Goal: Transaction & Acquisition: Obtain resource

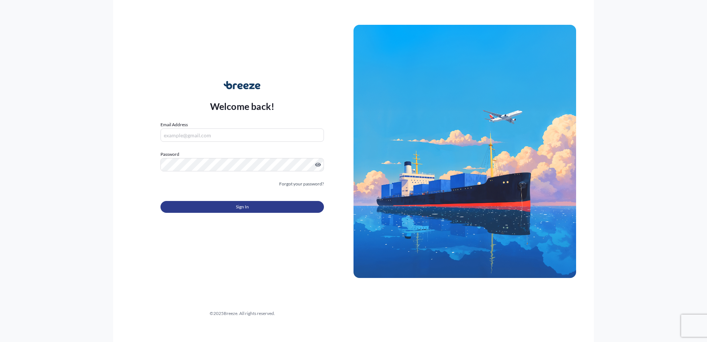
type input "[EMAIL_ADDRESS][DOMAIN_NAME]"
click at [281, 207] on button "Sign In" at bounding box center [242, 207] width 163 height 12
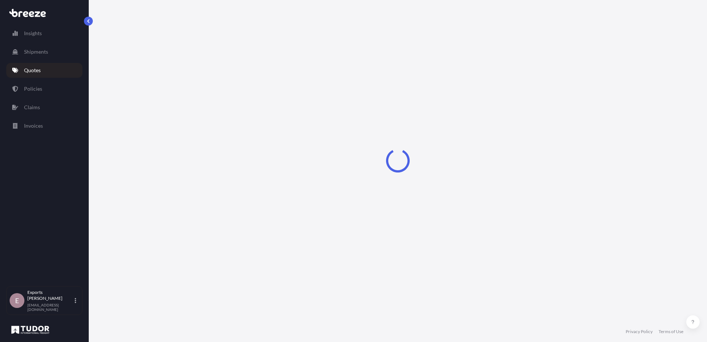
select select "Sea"
select select "1"
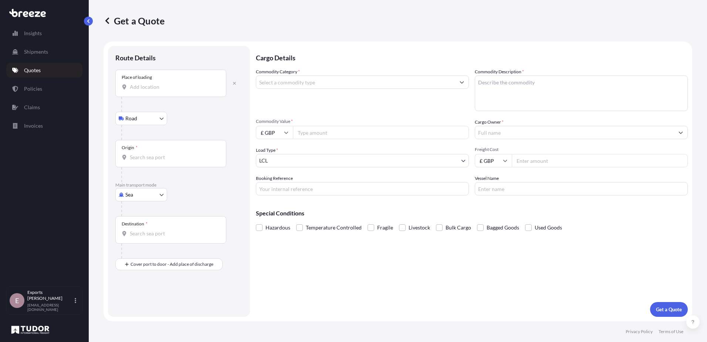
click at [165, 77] on div "Place of loading" at bounding box center [170, 83] width 111 height 27
click at [165, 83] on input "Place of loading" at bounding box center [173, 86] width 87 height 7
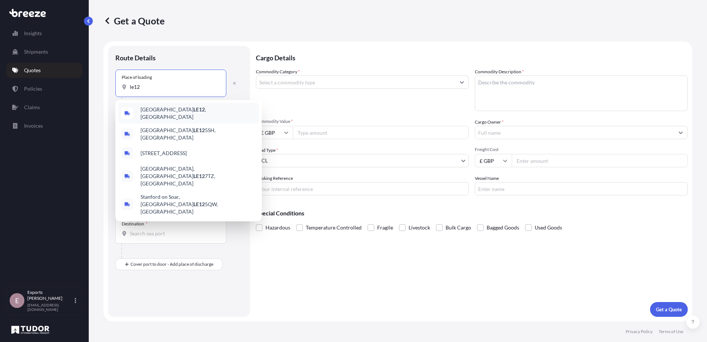
click at [172, 108] on div "Loughborough LE12 , [GEOGRAPHIC_DATA]" at bounding box center [188, 113] width 141 height 21
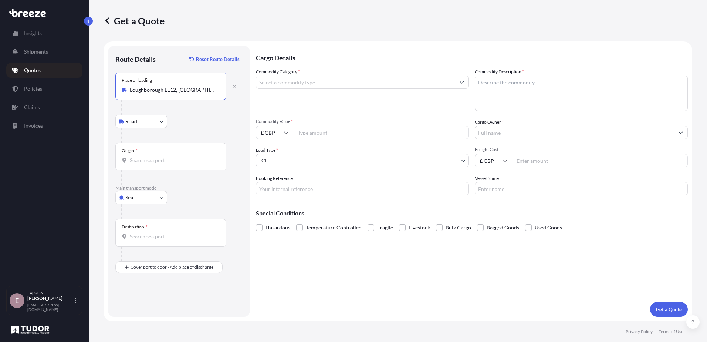
type input "Loughborough LE12, [GEOGRAPHIC_DATA]"
click at [149, 155] on div "Origin *" at bounding box center [170, 156] width 111 height 27
click at [149, 156] on input "Origin *" at bounding box center [173, 159] width 87 height 7
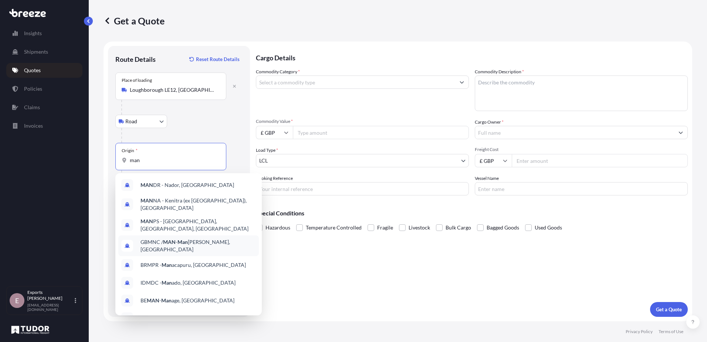
click at [216, 244] on span "GBMNC / MAN - Man [PERSON_NAME], [GEOGRAPHIC_DATA]" at bounding box center [198, 245] width 115 height 15
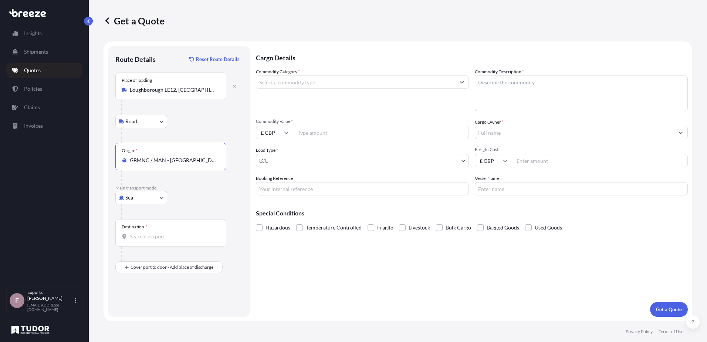
type input "GBMNC / MAN - [GEOGRAPHIC_DATA], [GEOGRAPHIC_DATA]"
click at [152, 197] on body "0 options available. 10 options available. Insights Shipments Quotes Policies C…" at bounding box center [353, 171] width 707 height 342
click at [149, 228] on div "Air" at bounding box center [141, 229] width 46 height 13
select select "Air"
click at [158, 93] on input "Place of loading" at bounding box center [173, 89] width 87 height 7
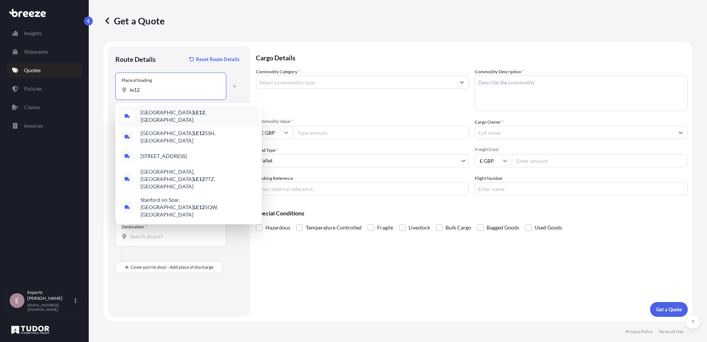
click at [166, 119] on div "Loughborough LE12 , [GEOGRAPHIC_DATA]" at bounding box center [188, 116] width 141 height 21
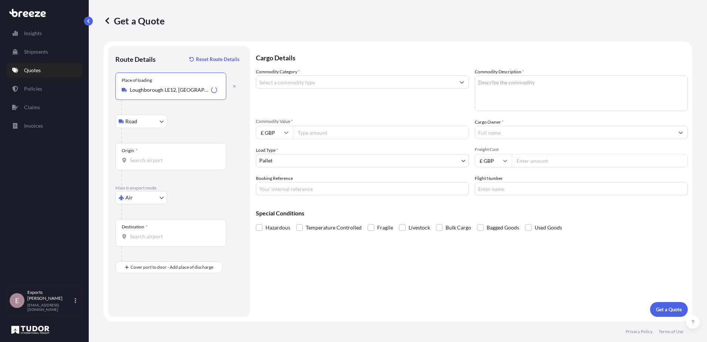
type input "Loughborough LE12, [GEOGRAPHIC_DATA]"
click at [145, 163] on input "Origin *" at bounding box center [173, 159] width 87 height 7
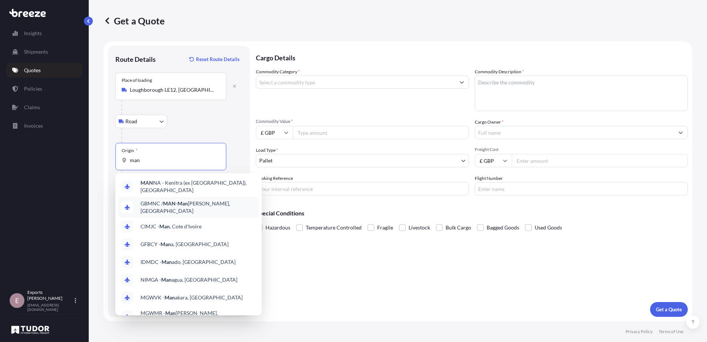
click at [200, 206] on span "GBMNC / MAN - Man [PERSON_NAME], [GEOGRAPHIC_DATA]" at bounding box center [198, 207] width 115 height 15
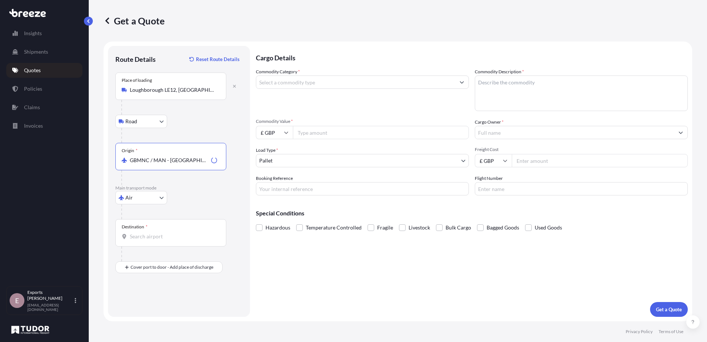
type input "GBMNC / MAN - [GEOGRAPHIC_DATA], [GEOGRAPHIC_DATA]"
click at [143, 236] on input "Destination *" at bounding box center [173, 236] width 87 height 7
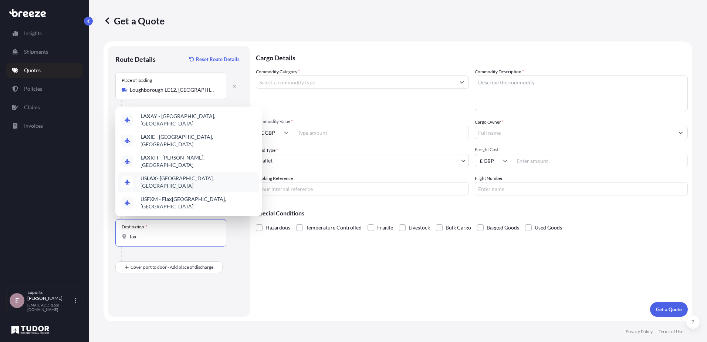
click at [169, 192] on div "US LAX - [GEOGRAPHIC_DATA], [GEOGRAPHIC_DATA]" at bounding box center [188, 182] width 141 height 21
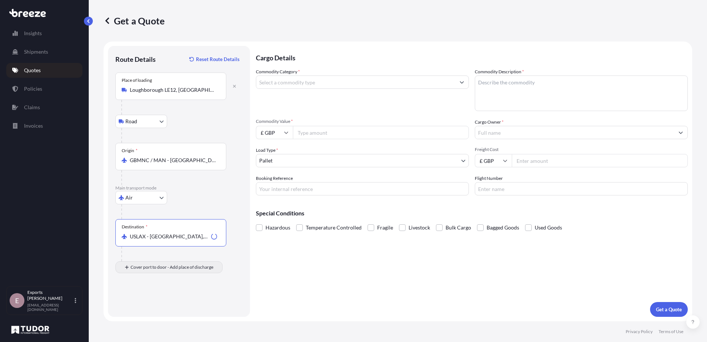
type input "USLAX - [GEOGRAPHIC_DATA], [GEOGRAPHIC_DATA]"
click at [156, 306] on input "Place of Discharge" at bounding box center [173, 306] width 87 height 7
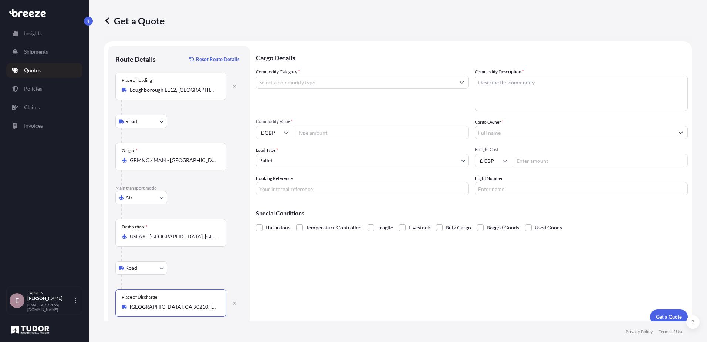
type input "[GEOGRAPHIC_DATA], CA 90210, [GEOGRAPHIC_DATA]"
click at [308, 84] on input "Commodity Category *" at bounding box center [355, 81] width 199 height 13
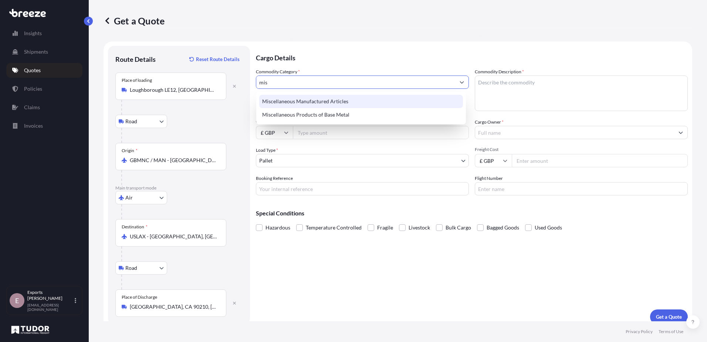
click at [327, 96] on div "Miscellaneous Manufactured Articles" at bounding box center [361, 101] width 204 height 13
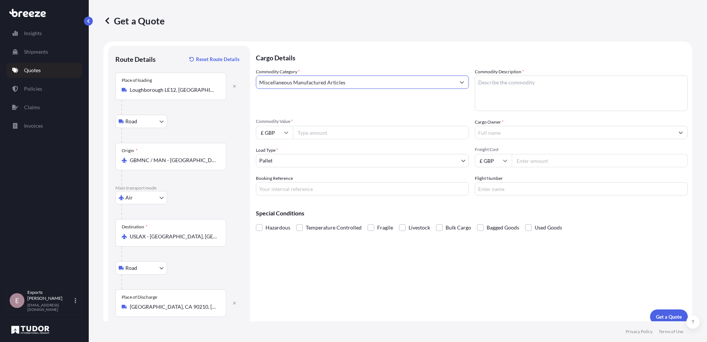
type input "Miscellaneous Manufactured Articles"
click at [512, 94] on textarea "Commodity Description *" at bounding box center [581, 93] width 213 height 36
type textarea "sculpture"
click at [331, 135] on input "Commodity Value *" at bounding box center [381, 132] width 176 height 13
type input "9000"
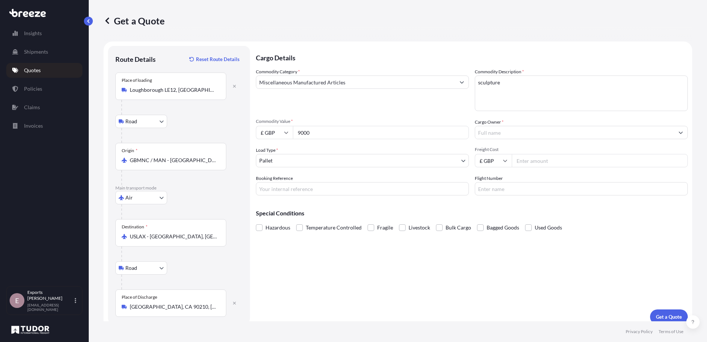
click at [491, 133] on input "Cargo Owner *" at bounding box center [574, 132] width 199 height 13
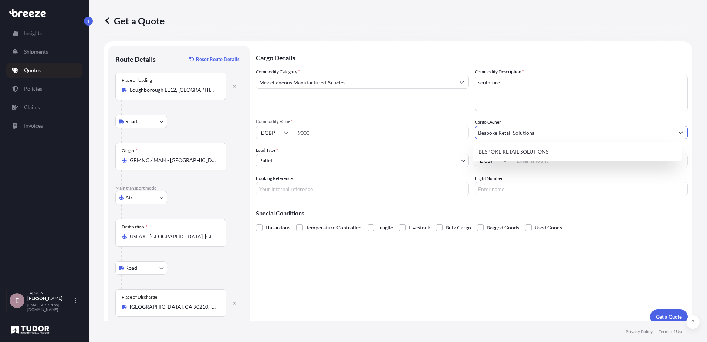
type input "Bespoke Retail Solutions"
click at [602, 255] on div "Cargo Details Commodity Category * Miscellaneous Manufactured Articles Commodit…" at bounding box center [472, 185] width 432 height 278
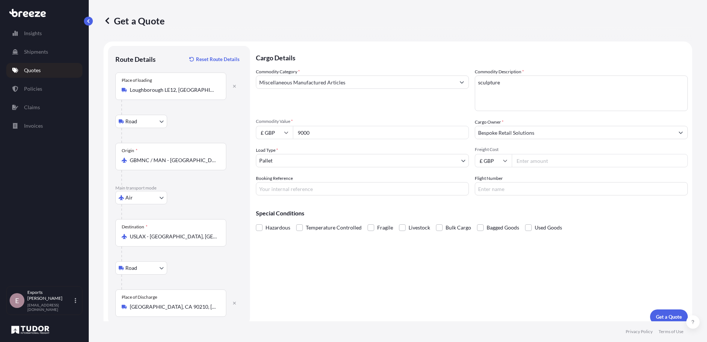
click at [547, 164] on input "Freight Cost" at bounding box center [600, 160] width 176 height 13
type input "1175"
click at [355, 190] on input "Booking Reference" at bounding box center [362, 188] width 213 height 13
type input "176544"
click at [491, 192] on input "Flight Number" at bounding box center [581, 188] width 213 height 13
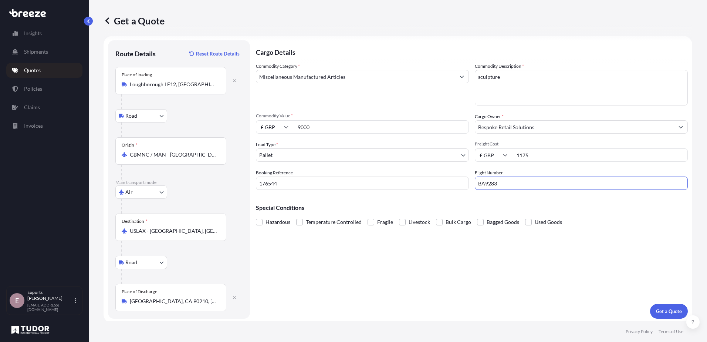
scroll to position [7, 0]
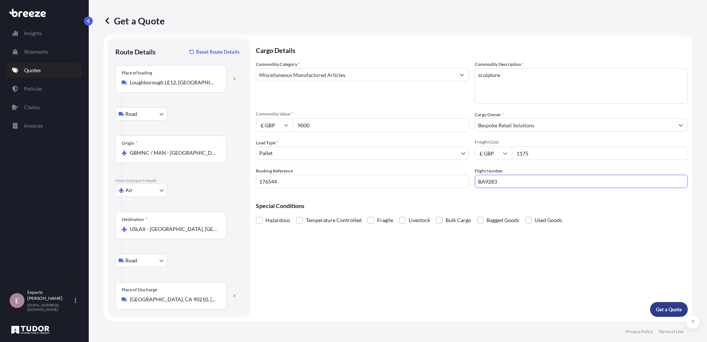
type input "BA9283"
click at [673, 309] on p "Get a Quote" at bounding box center [669, 309] width 26 height 7
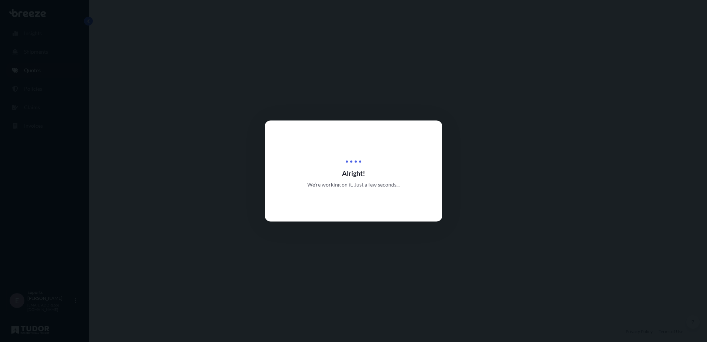
select select "Road"
select select "Air"
select select "Road"
select select "1"
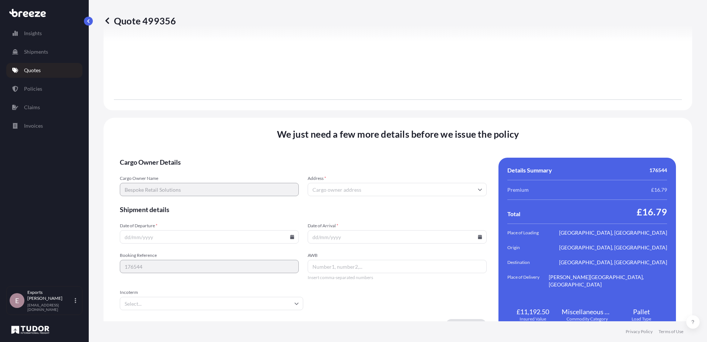
scroll to position [955, 0]
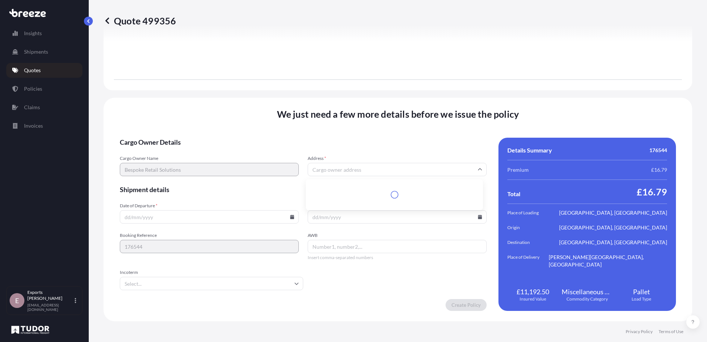
click at [333, 169] on input "Address *" at bounding box center [397, 169] width 179 height 13
type input "N"
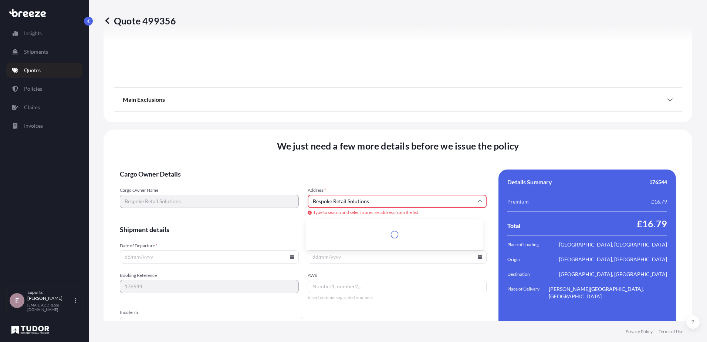
click at [222, 252] on input "Date of Departure *" at bounding box center [209, 256] width 179 height 13
click at [400, 202] on input "Bespoke Retail Solutions" at bounding box center [397, 201] width 179 height 13
drag, startPoint x: 400, startPoint y: 197, endPoint x: 330, endPoint y: 201, distance: 70.0
click at [332, 202] on input "Bespoke Retail Solutions" at bounding box center [397, 201] width 179 height 13
click at [374, 198] on input "Bespoke Retail Solutions" at bounding box center [397, 201] width 179 height 13
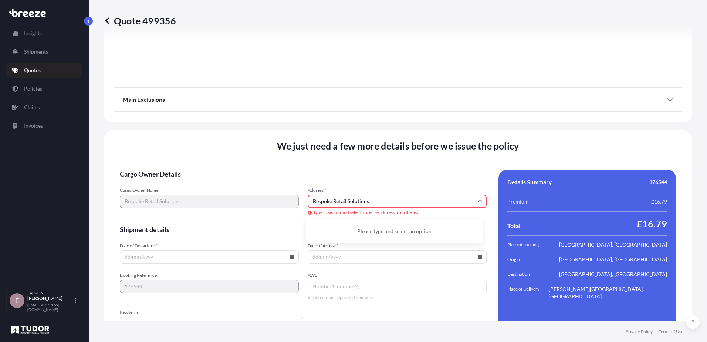
click at [289, 201] on div "Cargo Owner Name Bespoke Retail Solutions Address * Bespoke Retail Solutions Ty…" at bounding box center [303, 201] width 367 height 29
click at [425, 233] on li "[PERSON_NAME] on the Hill, [PERSON_NAME] LE14 2QS, [GEOGRAPHIC_DATA]" at bounding box center [394, 231] width 171 height 19
type input "[PERSON_NAME] on the Hill, [PERSON_NAME] LE14 2QS, [GEOGRAPHIC_DATA]"
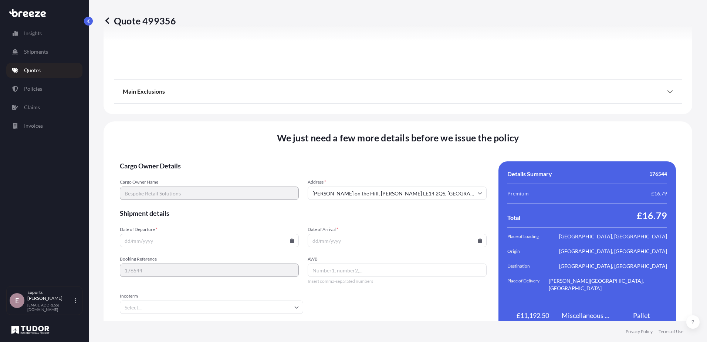
click at [181, 243] on input "Date of Departure *" at bounding box center [209, 240] width 179 height 13
click at [290, 241] on icon at bounding box center [292, 240] width 4 height 4
click at [245, 172] on button "20" at bounding box center [243, 175] width 12 height 12
type input "[DATE]"
click at [453, 239] on input "Date of Arrival *" at bounding box center [397, 240] width 179 height 13
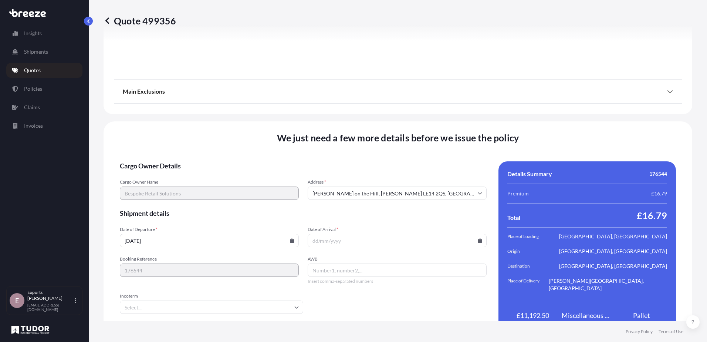
click at [478, 241] on icon at bounding box center [480, 240] width 4 height 4
click at [344, 188] on button "22" at bounding box center [343, 189] width 12 height 12
type input "[DATE]"
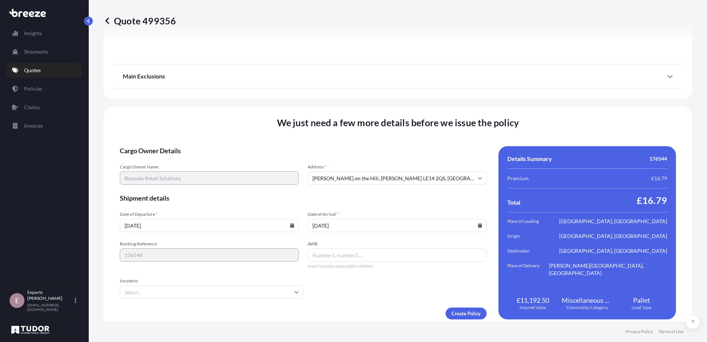
scroll to position [979, 0]
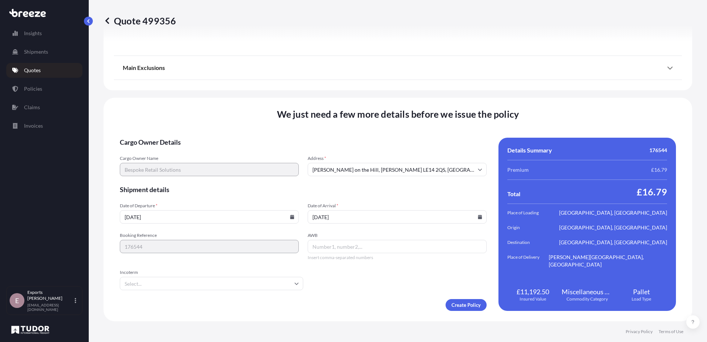
click at [331, 243] on input "AWB" at bounding box center [397, 246] width 179 height 13
type input "125,16824360"
click at [385, 296] on form "Cargo Owner Details Cargo Owner Name Bespoke Retail Solutions Address * [PERSON…" at bounding box center [303, 224] width 367 height 173
click at [252, 294] on form "Cargo Owner Details Cargo Owner Name Bespoke Retail Solutions Address * [PERSON…" at bounding box center [303, 224] width 367 height 173
click at [250, 290] on form "Cargo Owner Details Cargo Owner Name Bespoke Retail Solutions Address * [PERSON…" at bounding box center [303, 224] width 367 height 173
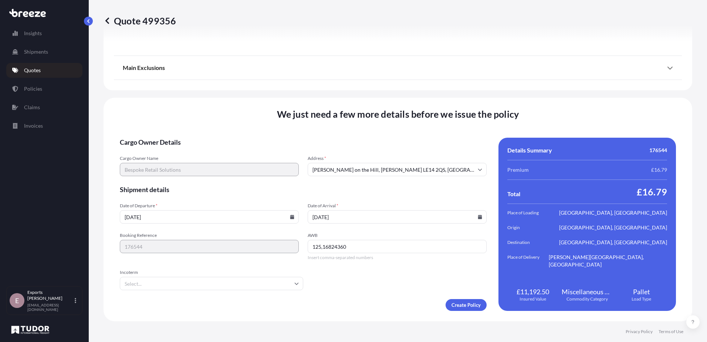
click at [248, 289] on input "Incoterm" at bounding box center [211, 283] width 183 height 13
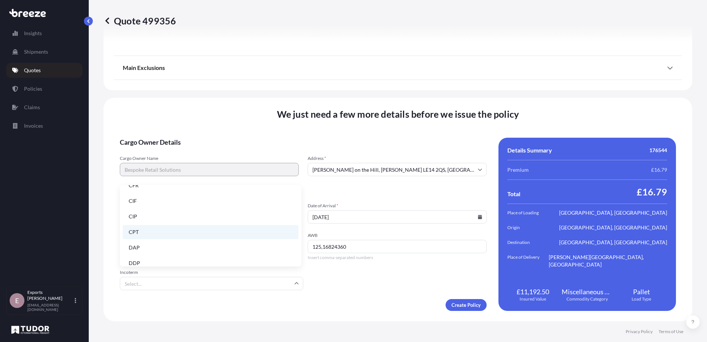
scroll to position [37, 0]
click at [151, 229] on li "DDP" at bounding box center [211, 236] width 176 height 14
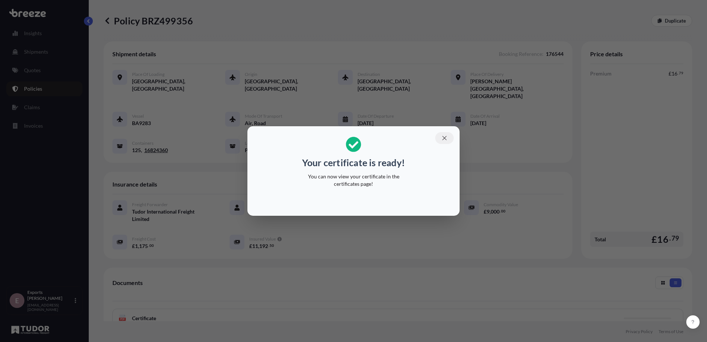
click at [443, 141] on icon "button" at bounding box center [444, 138] width 7 height 7
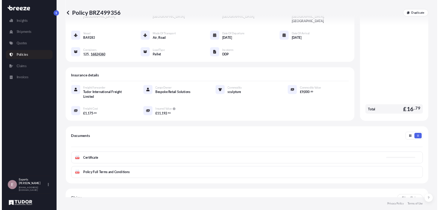
scroll to position [103, 0]
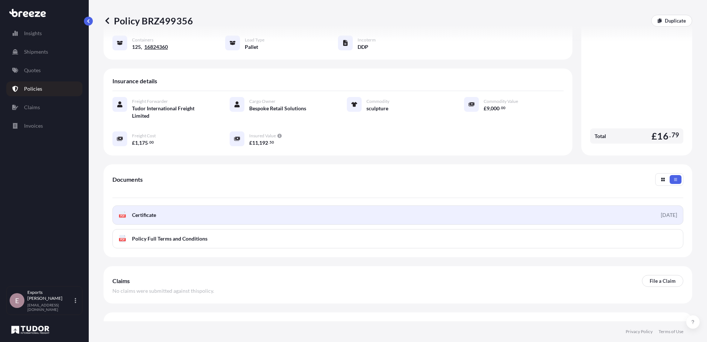
click at [212, 207] on link "PDF Certificate [DATE]" at bounding box center [397, 214] width 571 height 19
